Goal: Information Seeking & Learning: Compare options

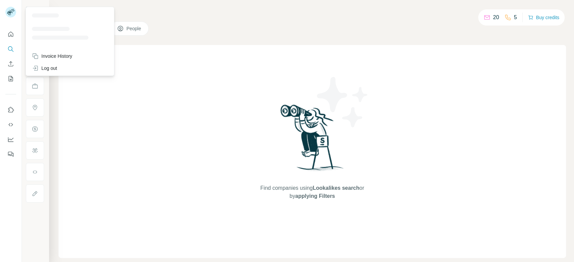
click at [8, 13] on icon at bounding box center [9, 13] width 5 height 4
click at [9, 203] on div at bounding box center [11, 131] width 22 height 262
click at [66, 68] on div "Log out" at bounding box center [70, 68] width 84 height 12
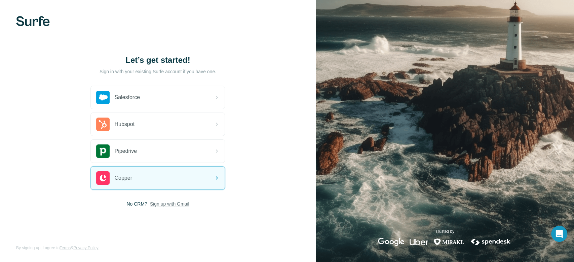
click at [181, 201] on span "Sign up with Gmail" at bounding box center [169, 204] width 39 height 7
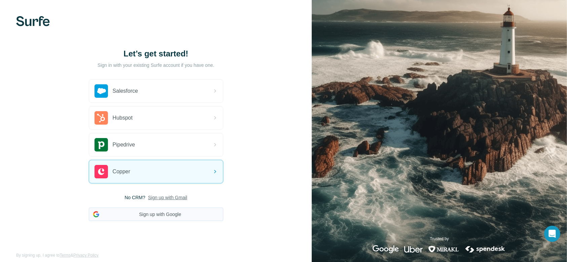
click at [180, 217] on button "Sign up with Google" at bounding box center [156, 214] width 134 height 13
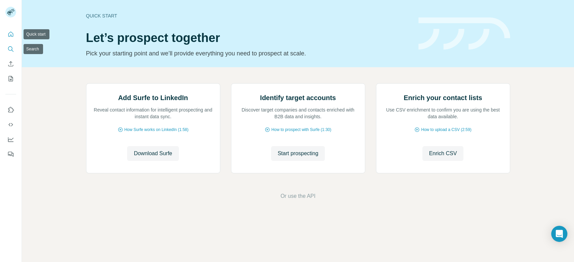
click at [12, 52] on icon "Search" at bounding box center [10, 49] width 7 height 7
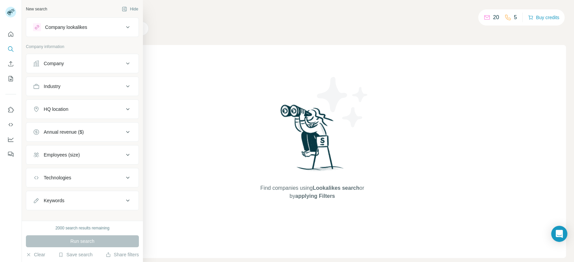
click at [74, 26] on div "Company lookalikes" at bounding box center [66, 27] width 42 height 7
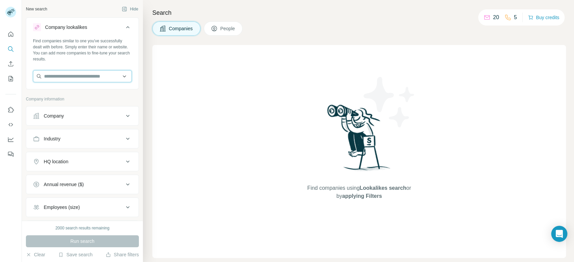
click at [74, 78] on input "text" at bounding box center [82, 76] width 99 height 12
paste input "**********"
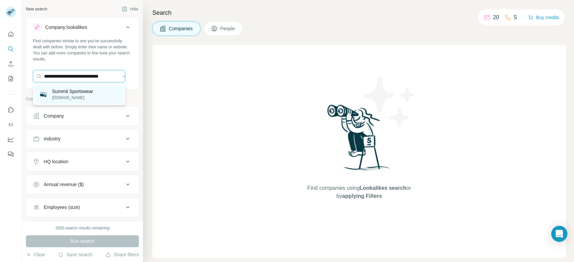
type input "**********"
click at [106, 100] on div "Summit Sportswear [DOMAIN_NAME]" at bounding box center [79, 94] width 89 height 18
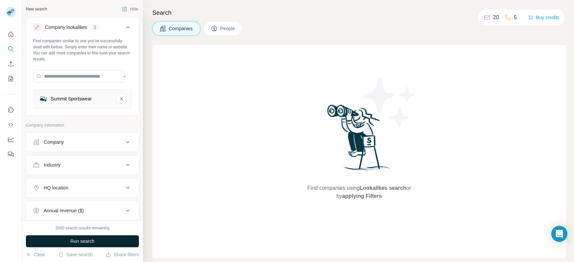
click at [114, 242] on button "Run search" at bounding box center [82, 241] width 113 height 12
click at [50, 216] on button "Annual revenue ($)" at bounding box center [82, 211] width 112 height 16
click at [103, 191] on div "HQ location" at bounding box center [78, 188] width 91 height 7
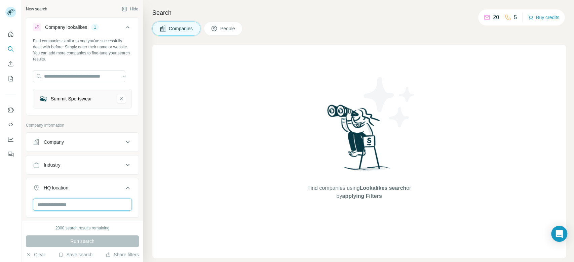
click at [97, 204] on input "text" at bounding box center [82, 205] width 99 height 12
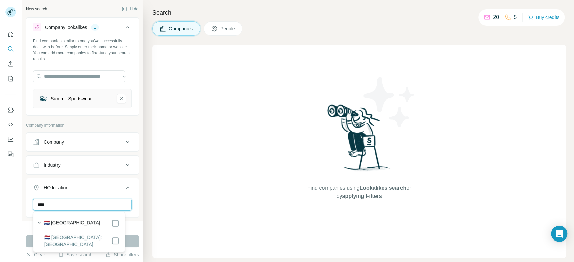
type input "****"
click at [131, 243] on button "Run search" at bounding box center [82, 241] width 113 height 12
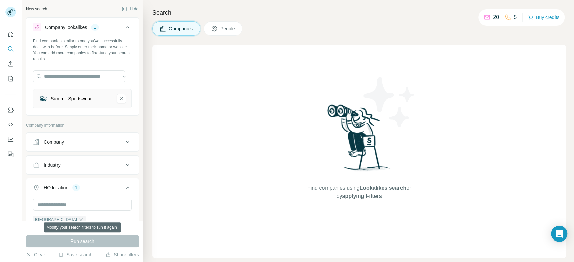
click at [52, 170] on button "Industry" at bounding box center [82, 165] width 112 height 16
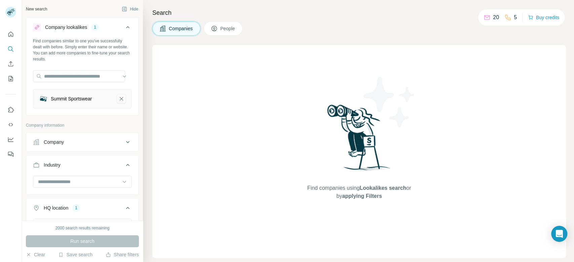
click at [118, 100] on icon "Summit Sportswear-remove-button" at bounding box center [121, 98] width 6 height 7
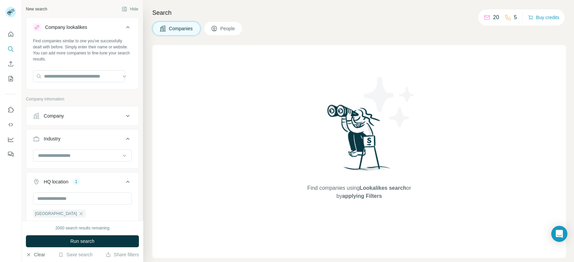
click at [44, 256] on button "Clear" at bounding box center [35, 254] width 19 height 7
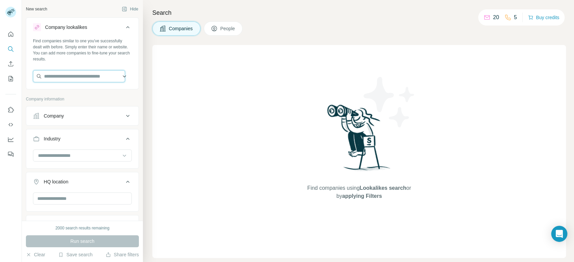
click at [54, 77] on input "text" at bounding box center [79, 76] width 92 height 12
click at [48, 118] on div "Company" at bounding box center [54, 116] width 20 height 7
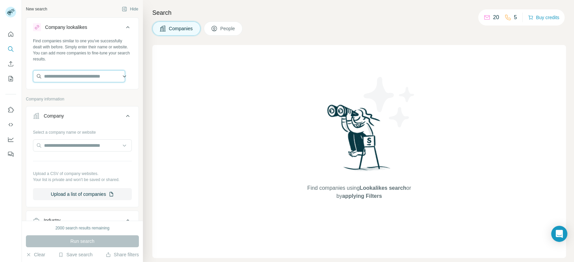
click at [75, 77] on input "text" at bounding box center [79, 76] width 92 height 12
paste input "**********"
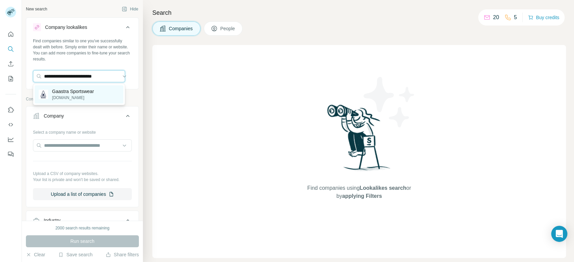
type input "**********"
click at [99, 98] on div "Gaastra Sportswear [DOMAIN_NAME]" at bounding box center [79, 94] width 89 height 18
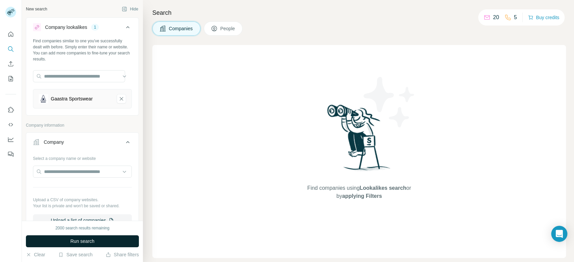
click at [118, 243] on button "Run search" at bounding box center [82, 241] width 113 height 12
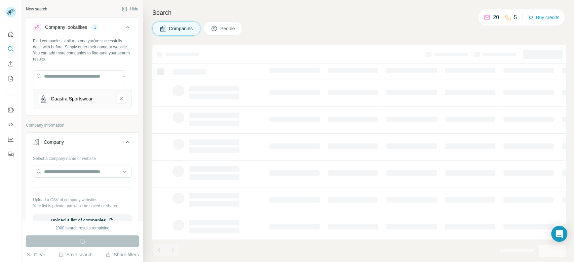
click at [43, 139] on div "Company" at bounding box center [78, 142] width 91 height 7
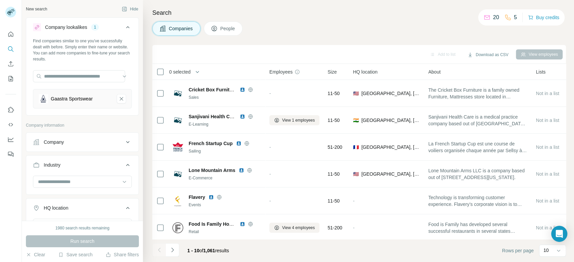
click at [45, 145] on div "Company" at bounding box center [54, 142] width 20 height 7
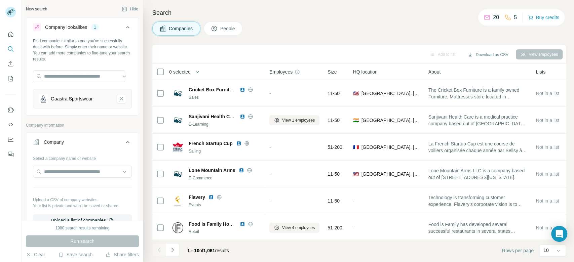
click at [42, 143] on div "Company" at bounding box center [78, 142] width 91 height 7
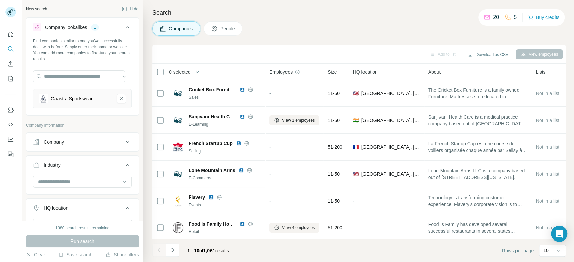
click at [56, 162] on div "Industry" at bounding box center [52, 165] width 17 height 7
click at [48, 187] on div "HQ location" at bounding box center [56, 188] width 25 height 7
